Goal: Task Accomplishment & Management: Complete application form

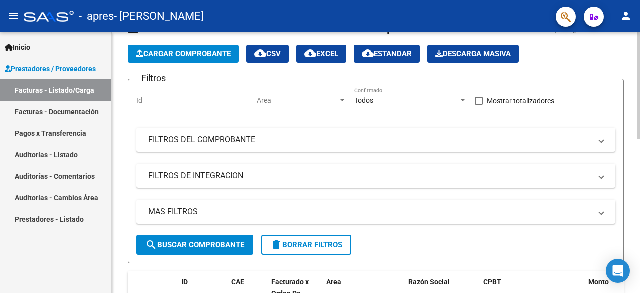
scroll to position [13, 0]
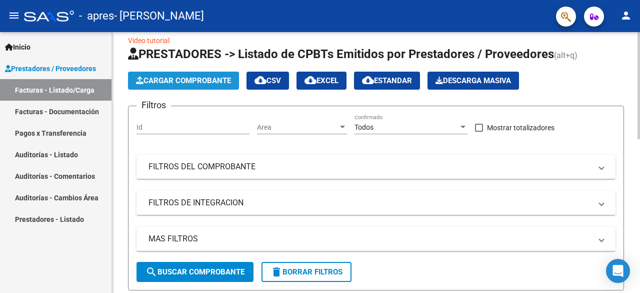
click at [187, 80] on span "Cargar Comprobante" at bounding box center [183, 80] width 95 height 9
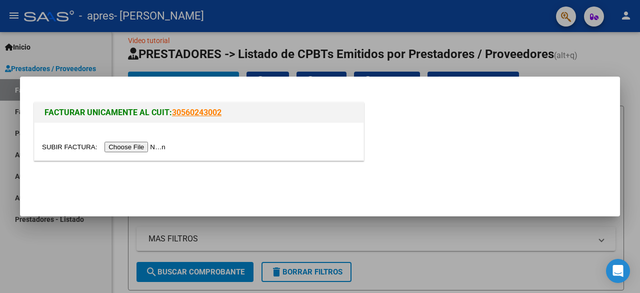
click at [153, 148] on input "file" at bounding box center [105, 147] width 127 height 11
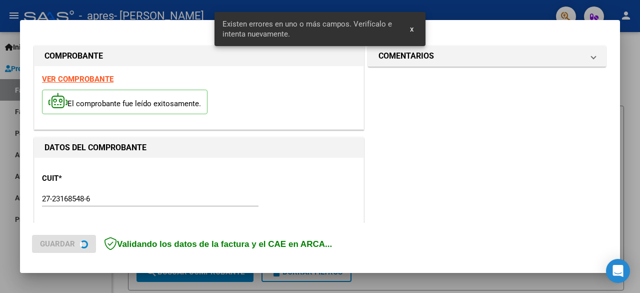
scroll to position [244, 0]
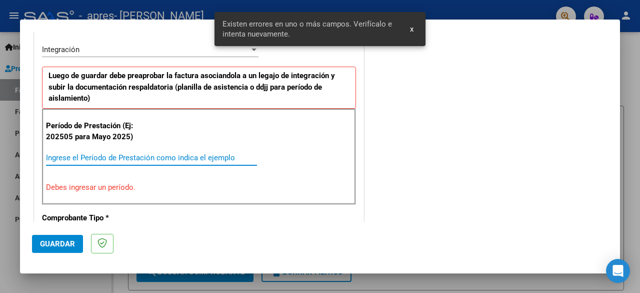
click at [145, 156] on input "Ingrese el Período de Prestación como indica el ejemplo" at bounding box center [151, 157] width 211 height 9
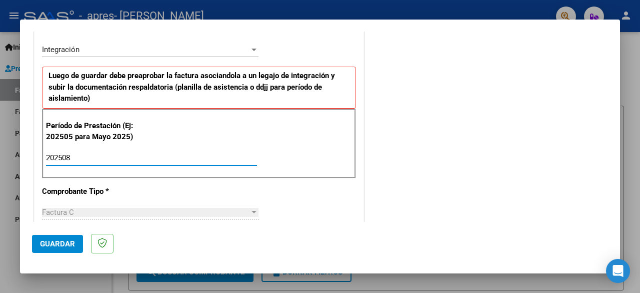
type input "202508"
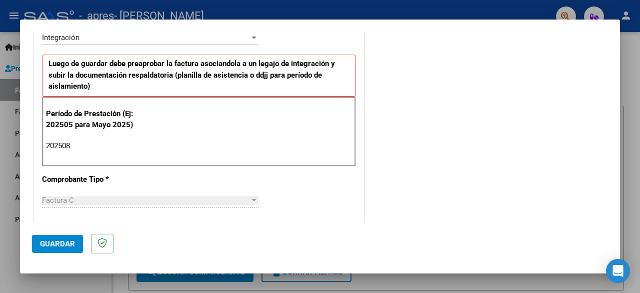
click at [407, 139] on div "COMENTARIOS Comentarios del Prestador / Gerenciador:" at bounding box center [487, 233] width 242 height 892
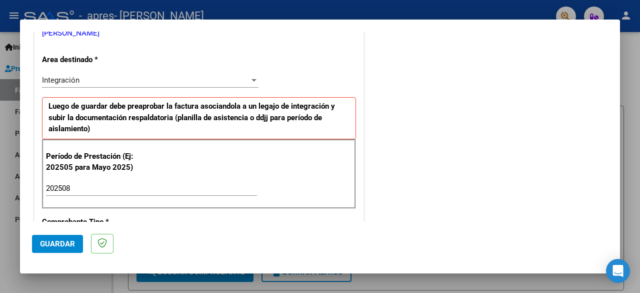
scroll to position [710, 0]
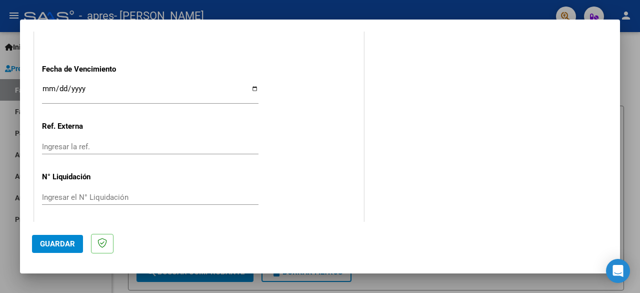
click at [56, 242] on span "Guardar" at bounding box center [57, 243] width 35 height 9
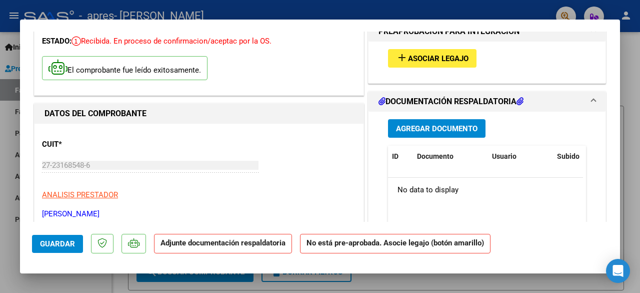
scroll to position [0, 0]
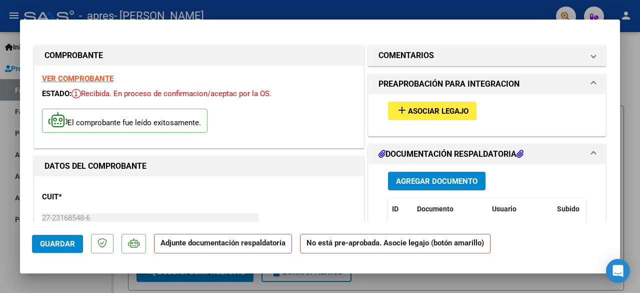
click at [428, 109] on span "Asociar Legajo" at bounding box center [438, 111] width 61 height 9
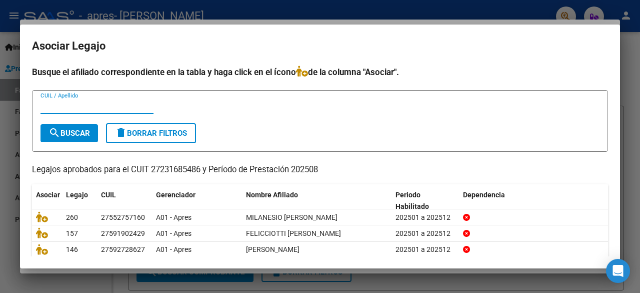
scroll to position [68, 0]
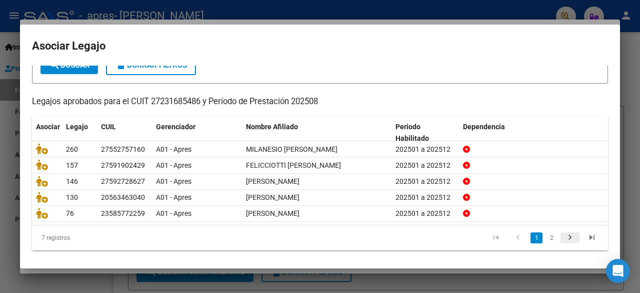
click at [565, 236] on icon "go to next page" at bounding box center [570, 239] width 13 height 12
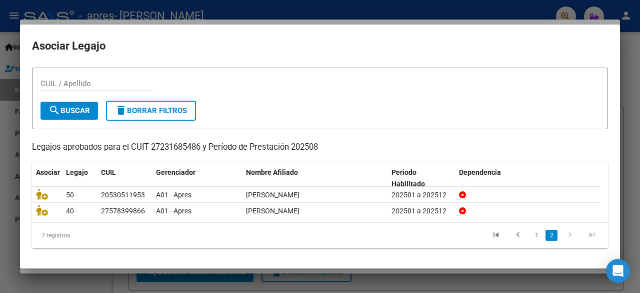
scroll to position [21, 0]
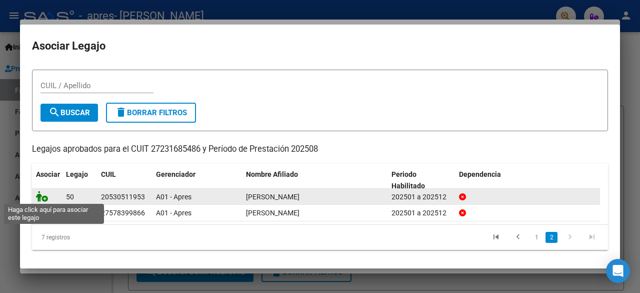
click at [42, 199] on icon at bounding box center [42, 196] width 12 height 11
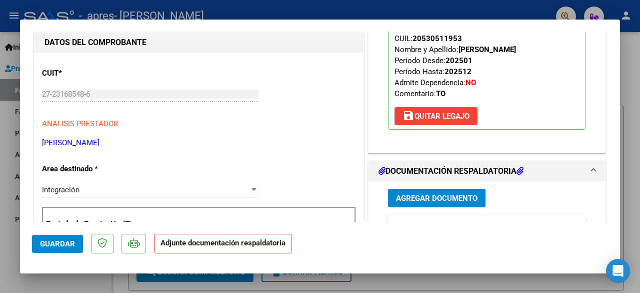
scroll to position [231, 0]
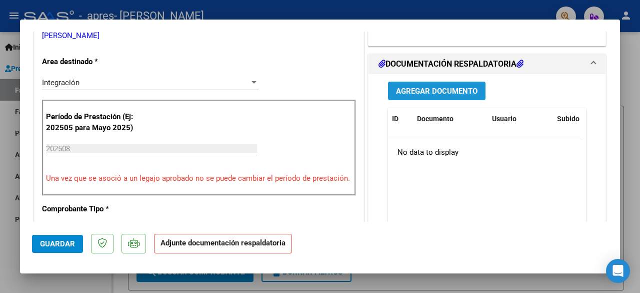
click at [449, 89] on span "Agregar Documento" at bounding box center [437, 91] width 82 height 9
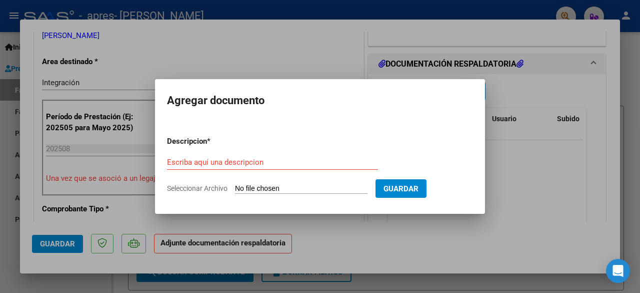
click at [206, 188] on span "Seleccionar Archivo" at bounding box center [197, 188] width 61 height 8
click at [235, 188] on input "Seleccionar Archivo" at bounding box center [301, 189] width 133 height 10
type input "C:\fakepath\CamScanner [DATE] 10.18.pdf"
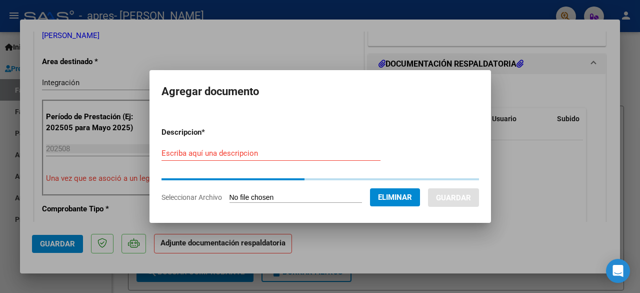
click at [226, 152] on form "Descripcion * Escriba aquí una descripcion Seleccionar Archivo Eliminar Guardar" at bounding box center [321, 164] width 318 height 91
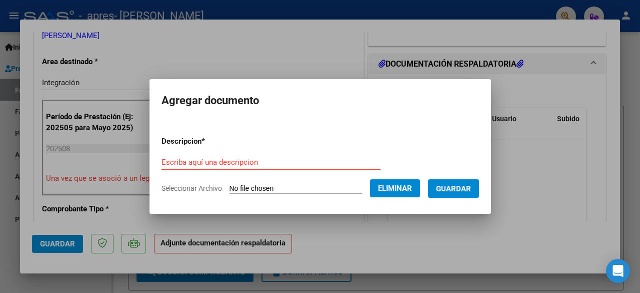
click at [226, 152] on form "Descripcion * Escriba aquí una descripcion Seleccionar Archivo Eliminar Guardar" at bounding box center [321, 164] width 318 height 73
click at [203, 166] on input "Escriba aquí una descripcion" at bounding box center [271, 162] width 219 height 9
type input "Planilla de asistencia"
click at [466, 186] on span "Guardar" at bounding box center [453, 188] width 35 height 9
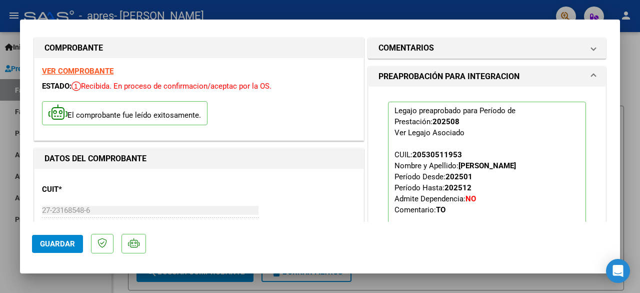
scroll to position [0, 0]
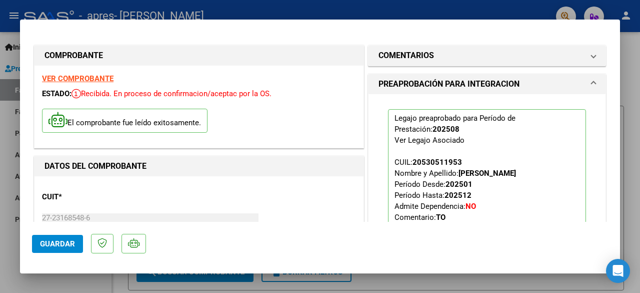
click at [640, 96] on div at bounding box center [320, 146] width 640 height 293
type input "$ 0,00"
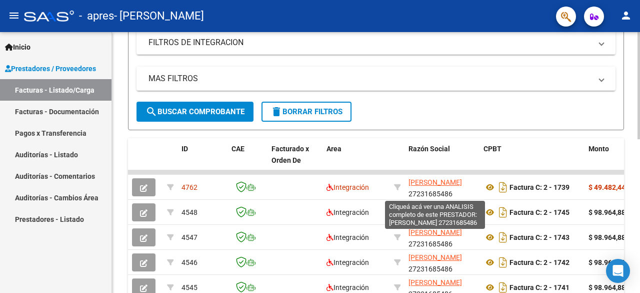
scroll to position [1, 0]
